Goal: Information Seeking & Learning: Learn about a topic

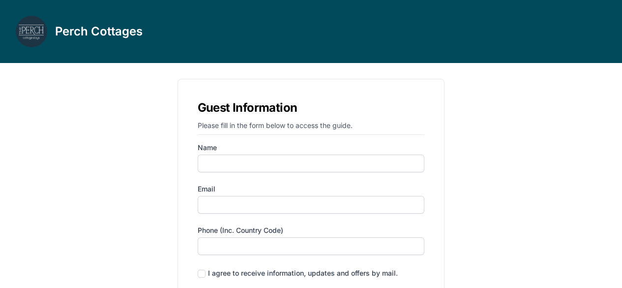
scroll to position [30, 0]
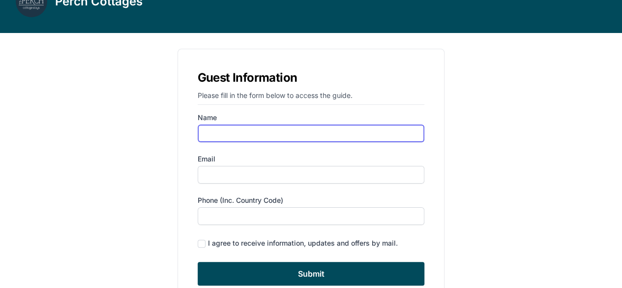
click at [354, 136] on input "Name" at bounding box center [311, 133] width 227 height 18
type input "a"
type input "[PERSON_NAME]"
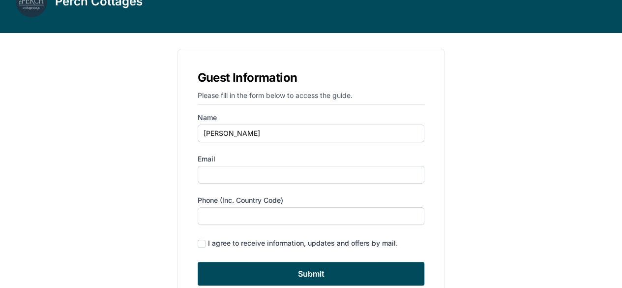
click at [339, 183] on form "Name [PERSON_NAME] Email Phone (inc. country code) I agree to receive informati…" at bounding box center [311, 199] width 227 height 173
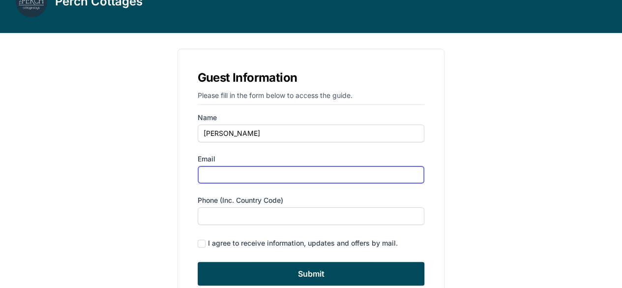
click at [347, 170] on input "Email" at bounding box center [311, 175] width 227 height 18
type input "[EMAIL_ADDRESS][DOMAIN_NAME]"
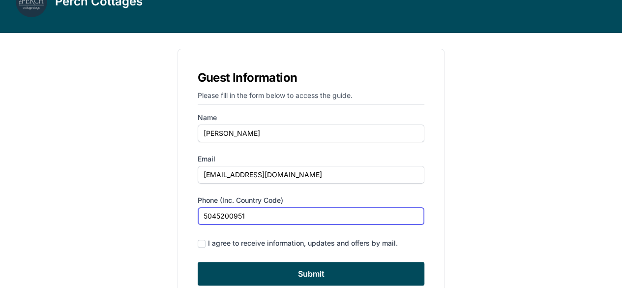
scroll to position [74, 0]
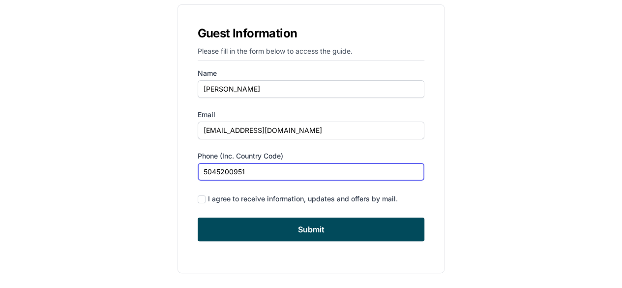
type input "5045200951"
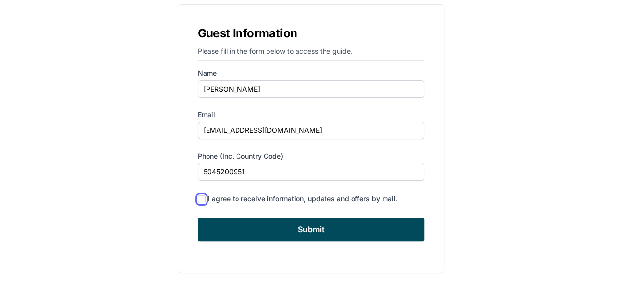
click at [203, 198] on input "checkbox" at bounding box center [202, 199] width 8 height 8
checkbox input "true"
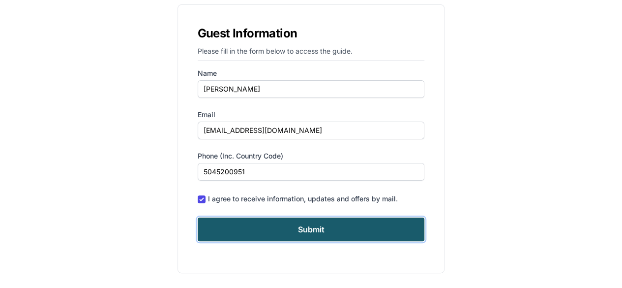
click at [283, 232] on input "Submit" at bounding box center [311, 229] width 227 height 24
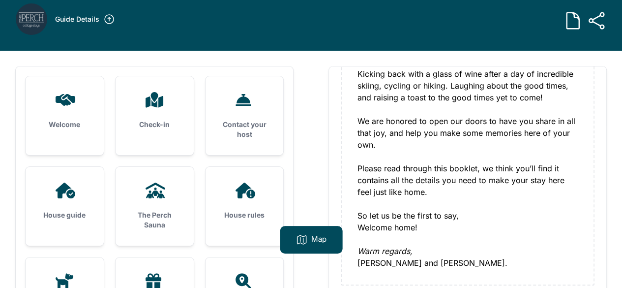
scroll to position [13, 0]
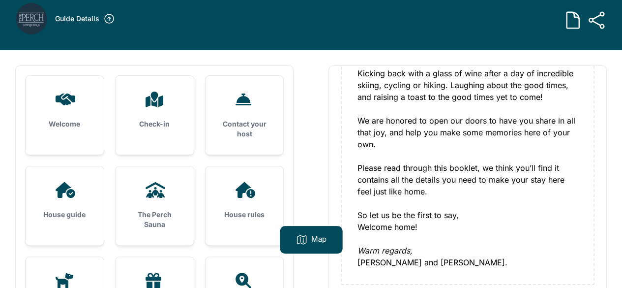
click at [154, 119] on div "Check-in" at bounding box center [155, 110] width 78 height 69
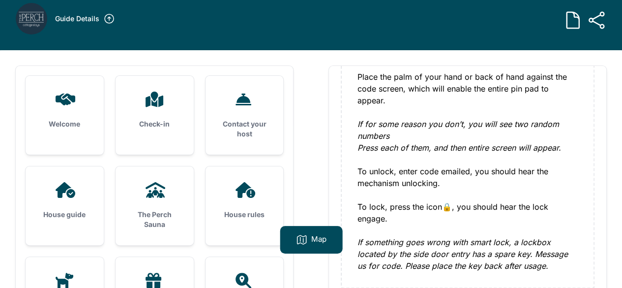
scroll to position [218, 0]
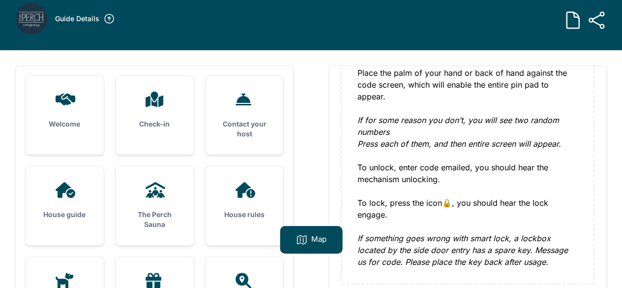
click at [90, 128] on div "Welcome" at bounding box center [65, 110] width 78 height 69
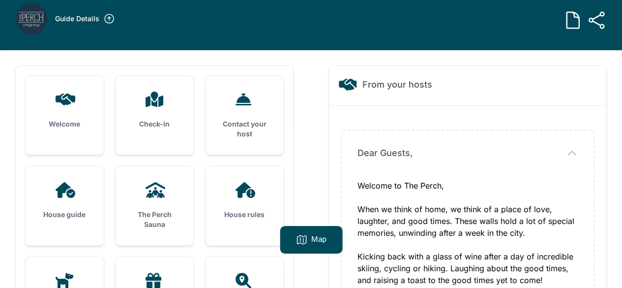
click at [76, 210] on h3 "House guide" at bounding box center [64, 215] width 47 height 10
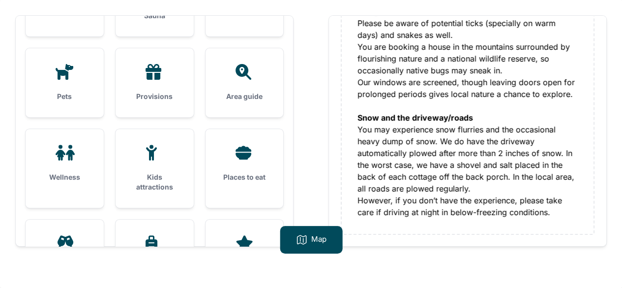
scroll to position [220, 0]
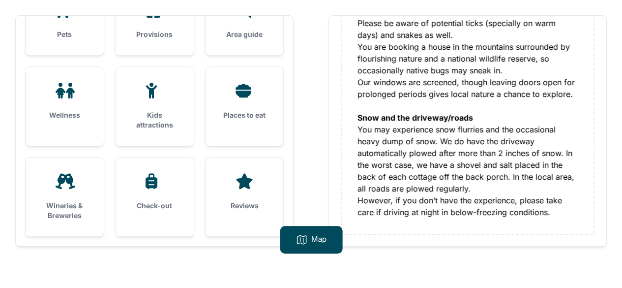
click at [163, 114] on h3 "Kids attractions" at bounding box center [154, 120] width 47 height 20
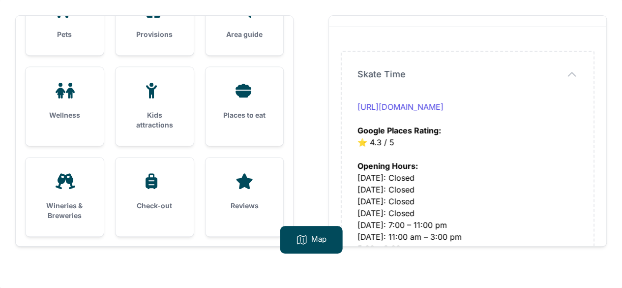
scroll to position [15, 0]
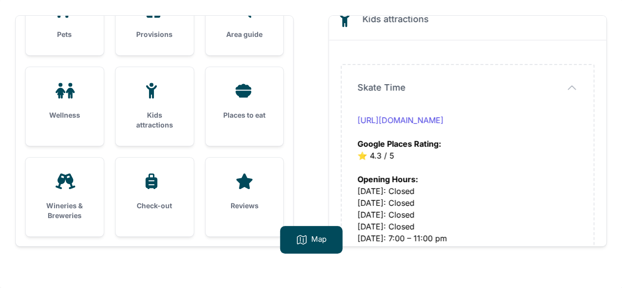
click at [506, 185] on div "Opening Hours: [DATE]: Closed [DATE]: Closed [DATE]: Closed [DATE]: Closed [DAT…" at bounding box center [468, 220] width 220 height 118
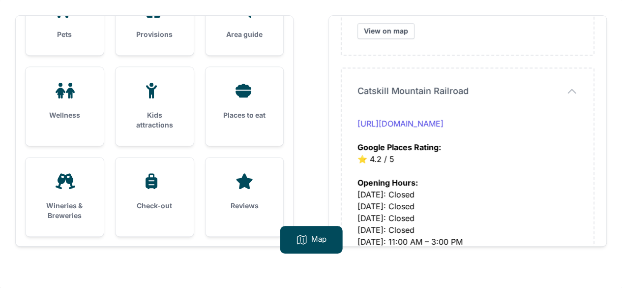
scroll to position [2506, 0]
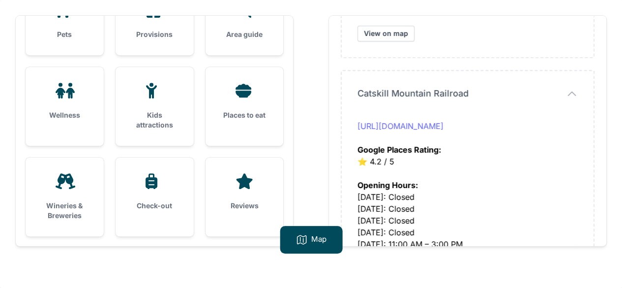
click at [444, 121] on link "[URL][DOMAIN_NAME]" at bounding box center [401, 126] width 86 height 10
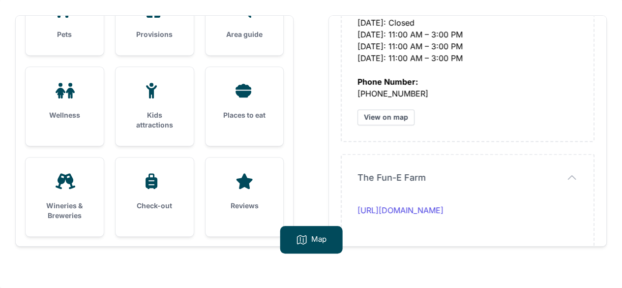
scroll to position [2748, 0]
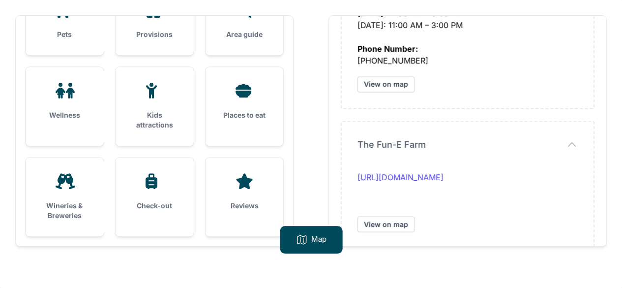
click at [52, 78] on div "Wellness" at bounding box center [65, 101] width 78 height 69
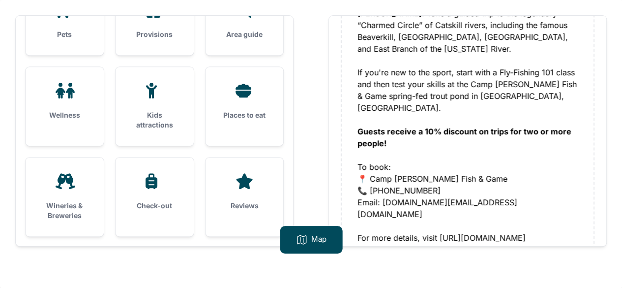
scroll to position [229, 0]
click at [381, 178] on div "Learn to fly-fish during your stay! Enjoy fly-casting lessons on the front lawn…" at bounding box center [468, 72] width 220 height 342
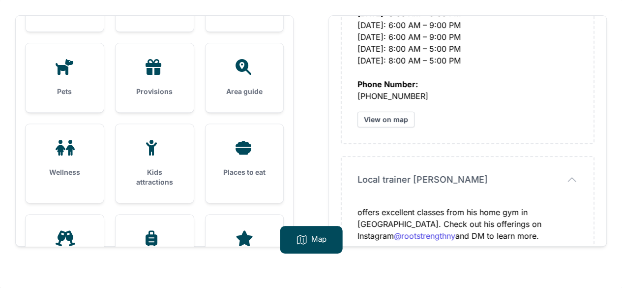
scroll to position [220, 0]
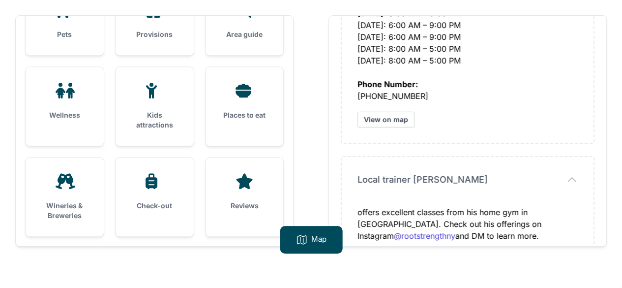
click at [55, 203] on h3 "Wineries & Breweries" at bounding box center [64, 211] width 47 height 20
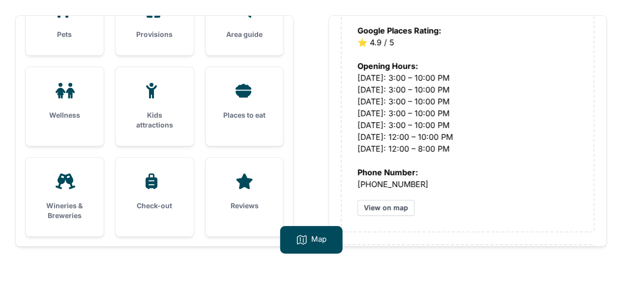
scroll to position [251, 0]
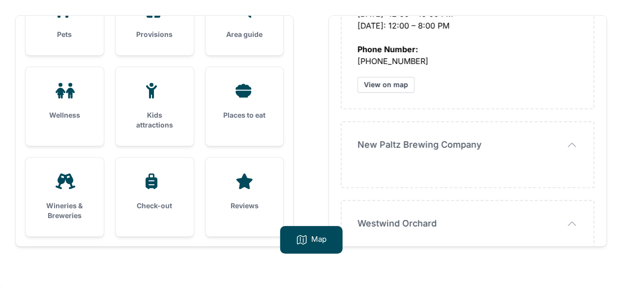
click at [570, 145] on icon "button" at bounding box center [572, 145] width 12 height 12
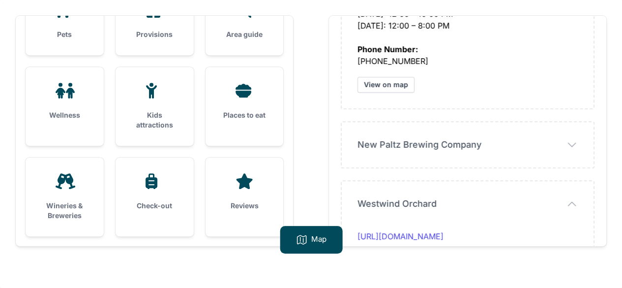
click at [570, 145] on icon "button" at bounding box center [572, 145] width 7 height 4
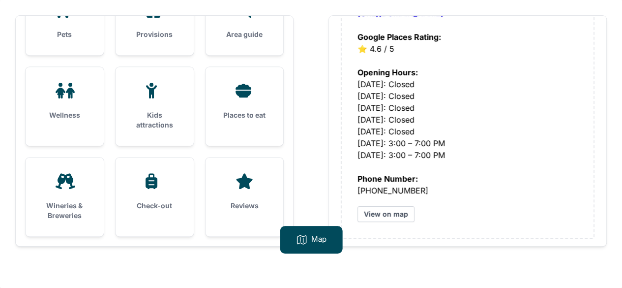
scroll to position [3429, 0]
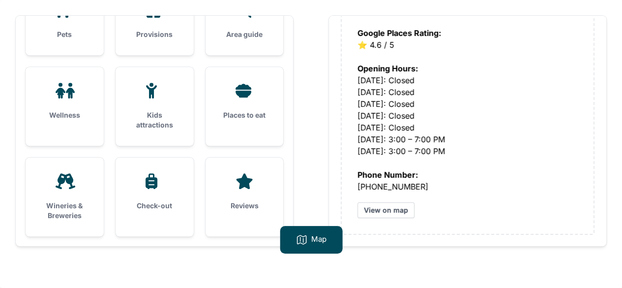
click at [262, 100] on div "Places to eat" at bounding box center [245, 101] width 78 height 69
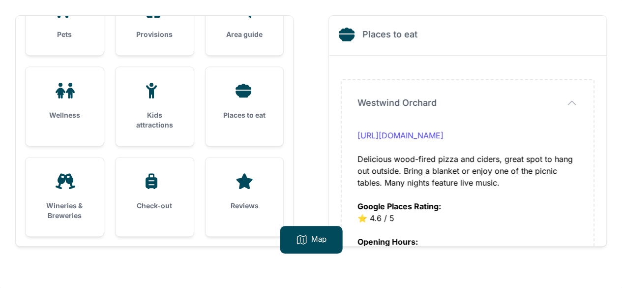
scroll to position [125, 0]
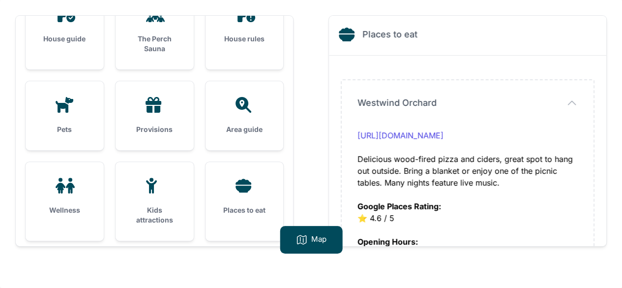
click at [158, 118] on div "Provisions" at bounding box center [155, 115] width 78 height 69
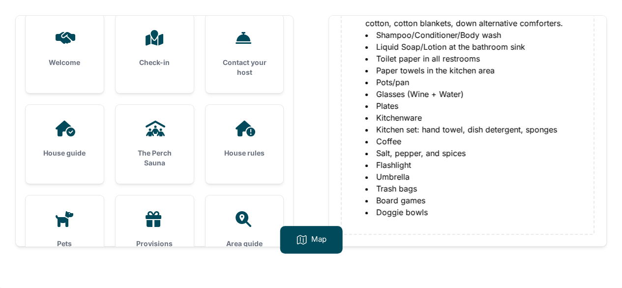
scroll to position [0, 0]
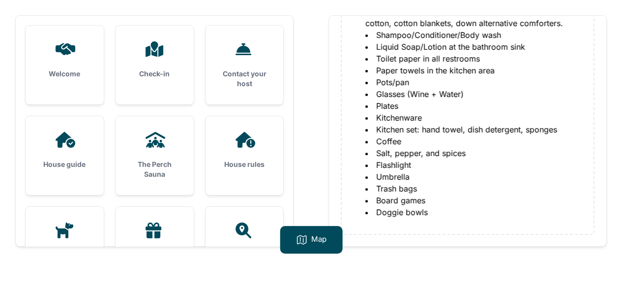
click at [167, 163] on h3 "The Perch Sauna" at bounding box center [154, 169] width 47 height 20
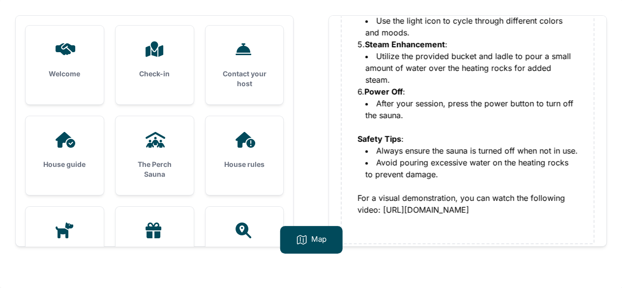
scroll to position [498, 0]
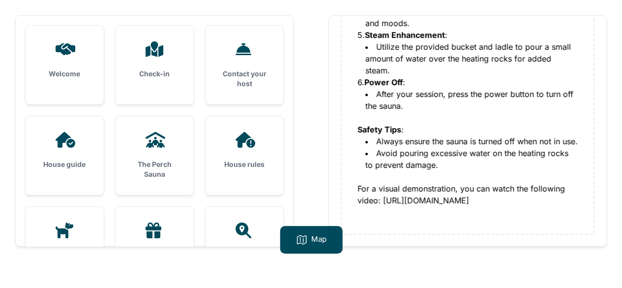
click at [226, 157] on div "House rules" at bounding box center [245, 150] width 78 height 69
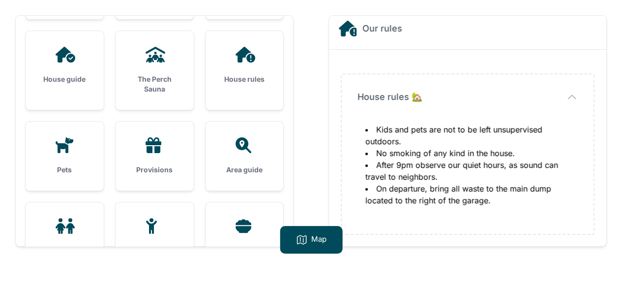
scroll to position [86, 0]
click at [241, 161] on div "Area guide" at bounding box center [245, 155] width 78 height 69
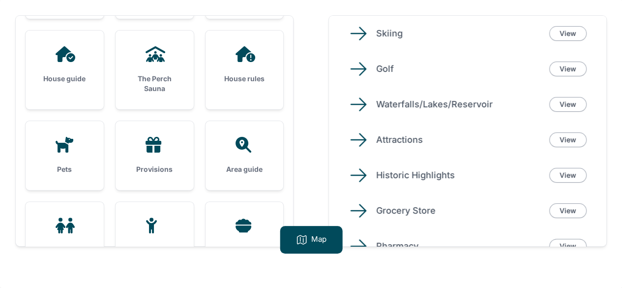
scroll to position [144, 0]
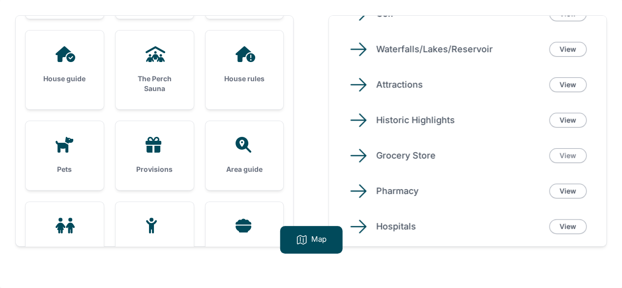
click at [563, 153] on link "View" at bounding box center [567, 155] width 37 height 15
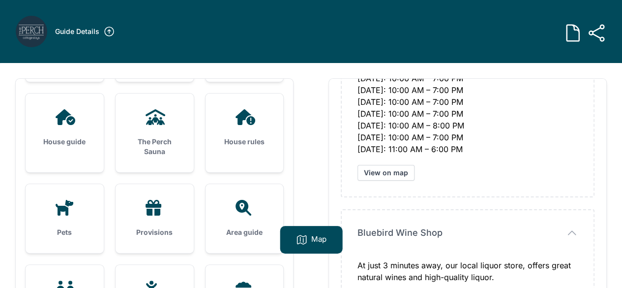
scroll to position [63, 0]
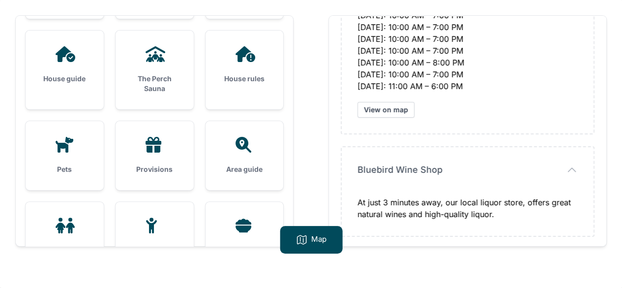
click at [575, 171] on icon "button" at bounding box center [572, 170] width 12 height 12
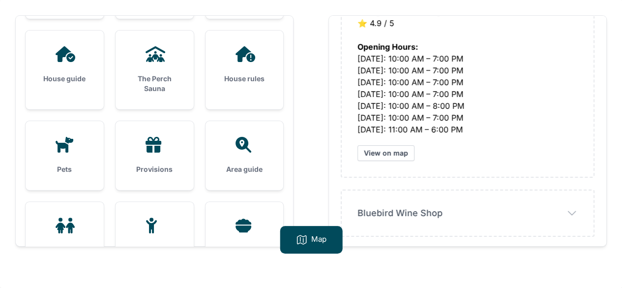
click at [571, 208] on icon "button" at bounding box center [572, 213] width 12 height 12
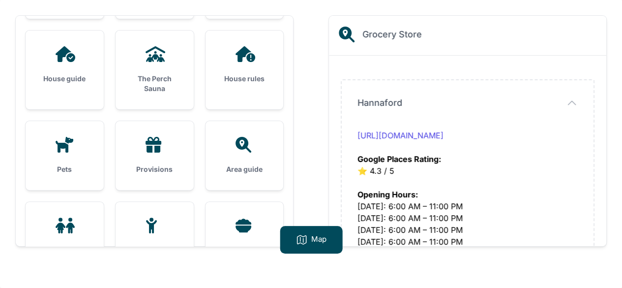
scroll to position [220, 0]
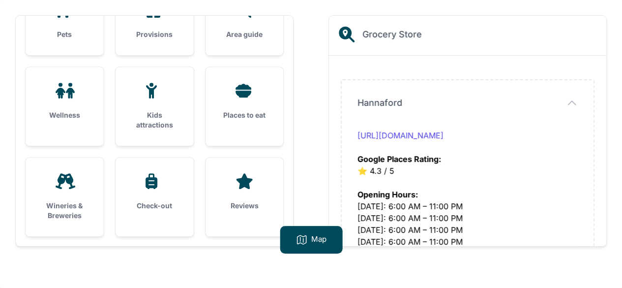
click at [227, 126] on div "Places to eat" at bounding box center [245, 101] width 78 height 69
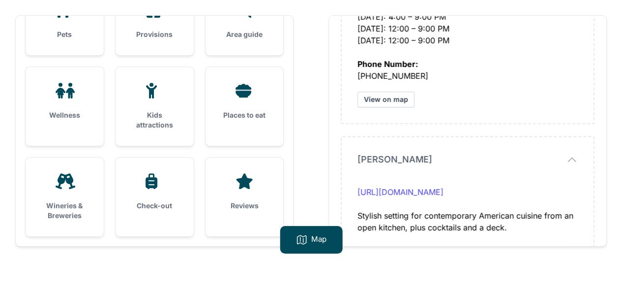
scroll to position [842, 0]
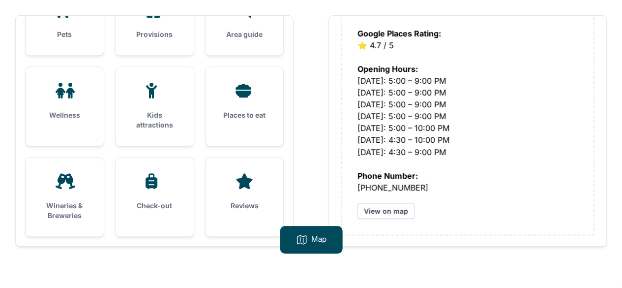
click at [538, 146] on div "Opening Hours: [DATE]: 5:00 – 9:00 PM [DATE]: 5:00 – 9:00 PM [DATE]: 5:00 – 9:0…" at bounding box center [468, 104] width 220 height 106
